Goal: Task Accomplishment & Management: Manage account settings

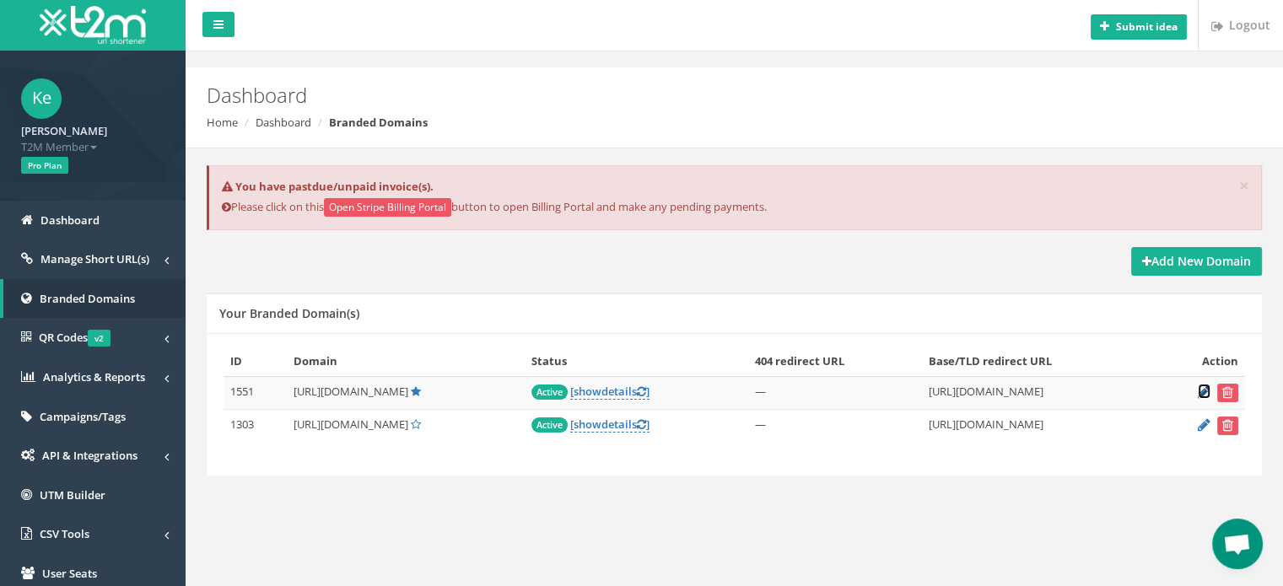
click at [1202, 387] on icon at bounding box center [1203, 391] width 13 height 11
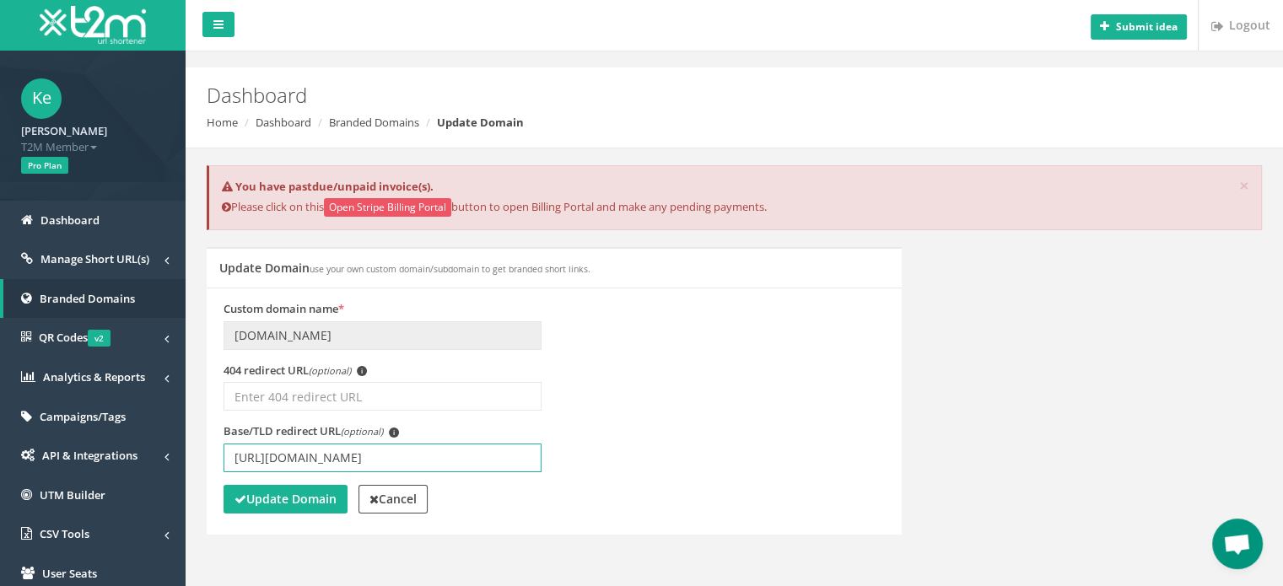
click at [375, 457] on input "[URL][DOMAIN_NAME]" at bounding box center [382, 458] width 318 height 29
type input "[URL][DOMAIN_NAME]"
click at [285, 502] on strong "Update Domain" at bounding box center [285, 499] width 102 height 16
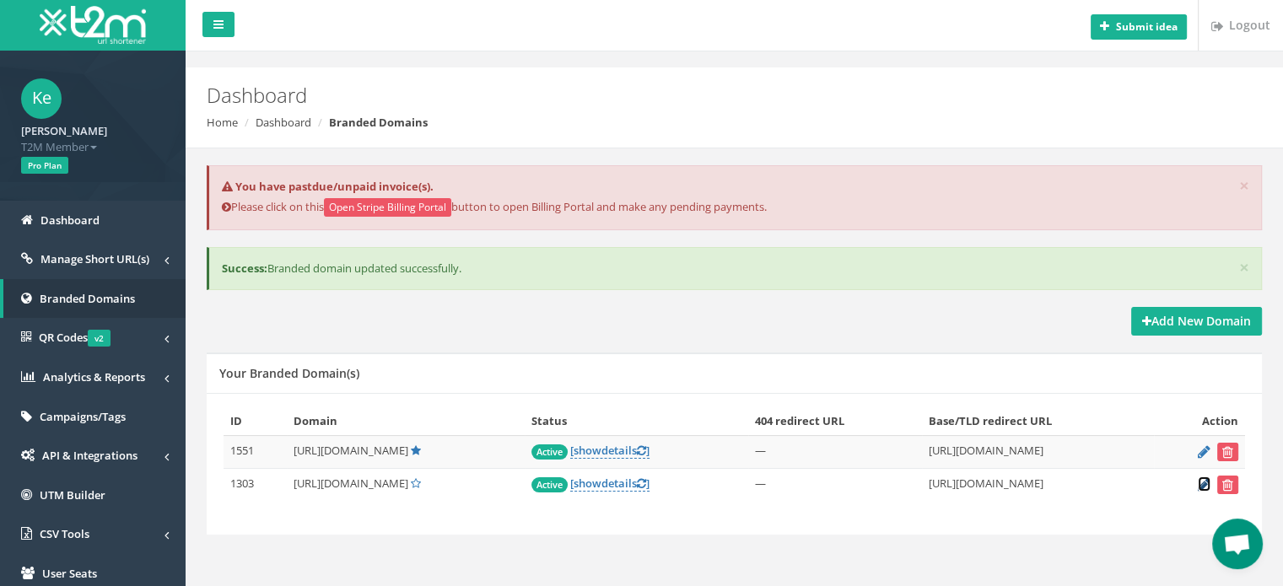
click at [1204, 484] on icon at bounding box center [1203, 484] width 13 height 11
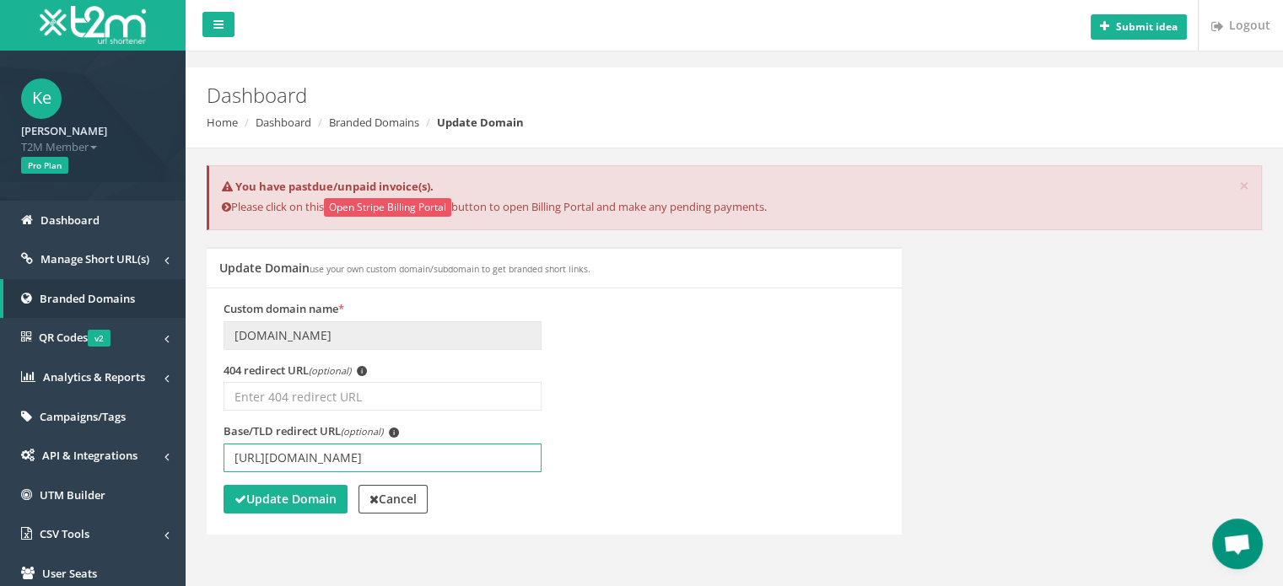
click at [379, 459] on input "[URL][DOMAIN_NAME]" at bounding box center [382, 458] width 318 height 29
type input "https://www.betmarino861.com/tr/"
click at [288, 503] on strong "Update Domain" at bounding box center [285, 499] width 102 height 16
